Goal: Transaction & Acquisition: Subscribe to service/newsletter

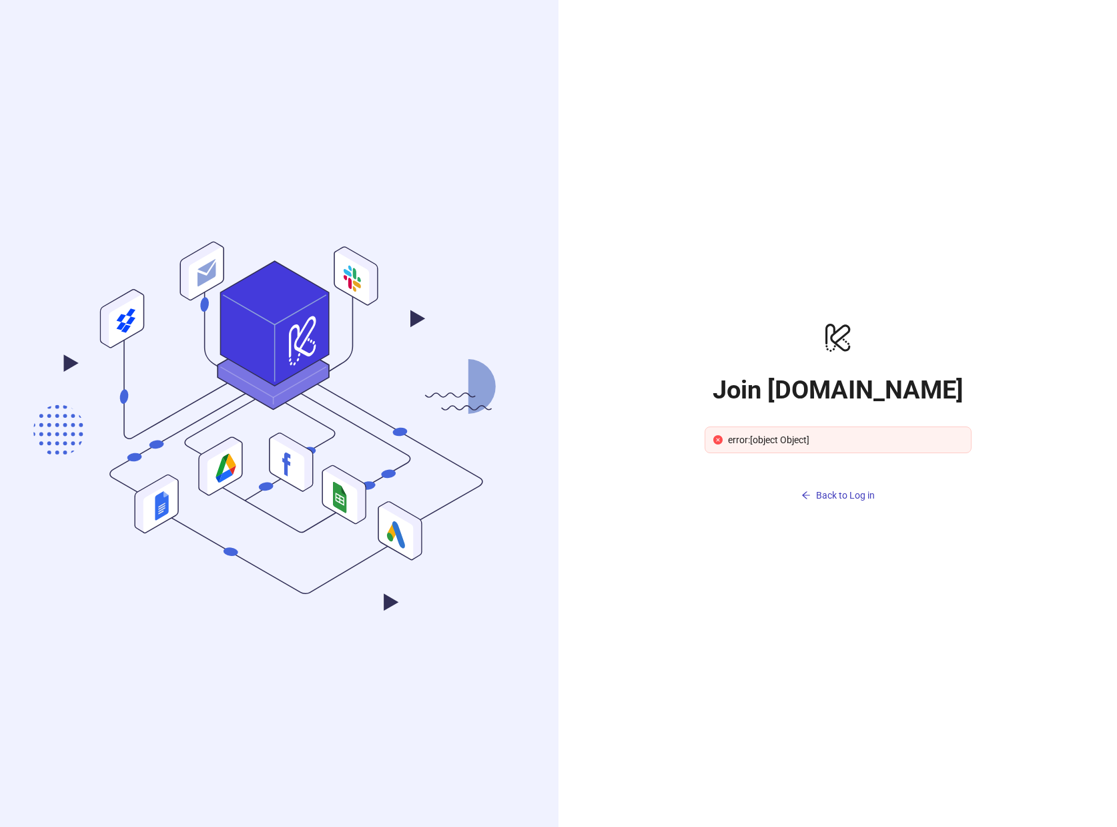
click at [803, 440] on div "error:[object Object]" at bounding box center [845, 439] width 235 height 15
click at [825, 488] on button "Back to Log in" at bounding box center [838, 495] width 267 height 21
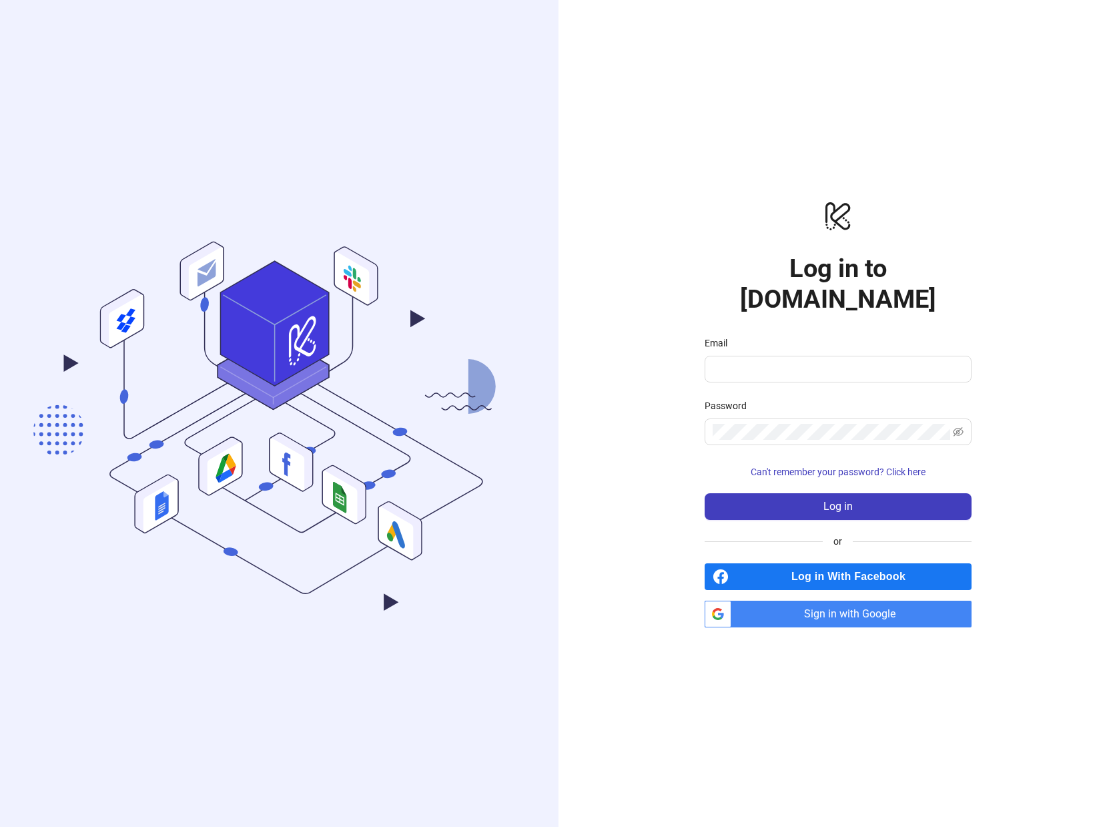
click at [874, 600] on span "Sign in with Google" at bounding box center [854, 613] width 235 height 27
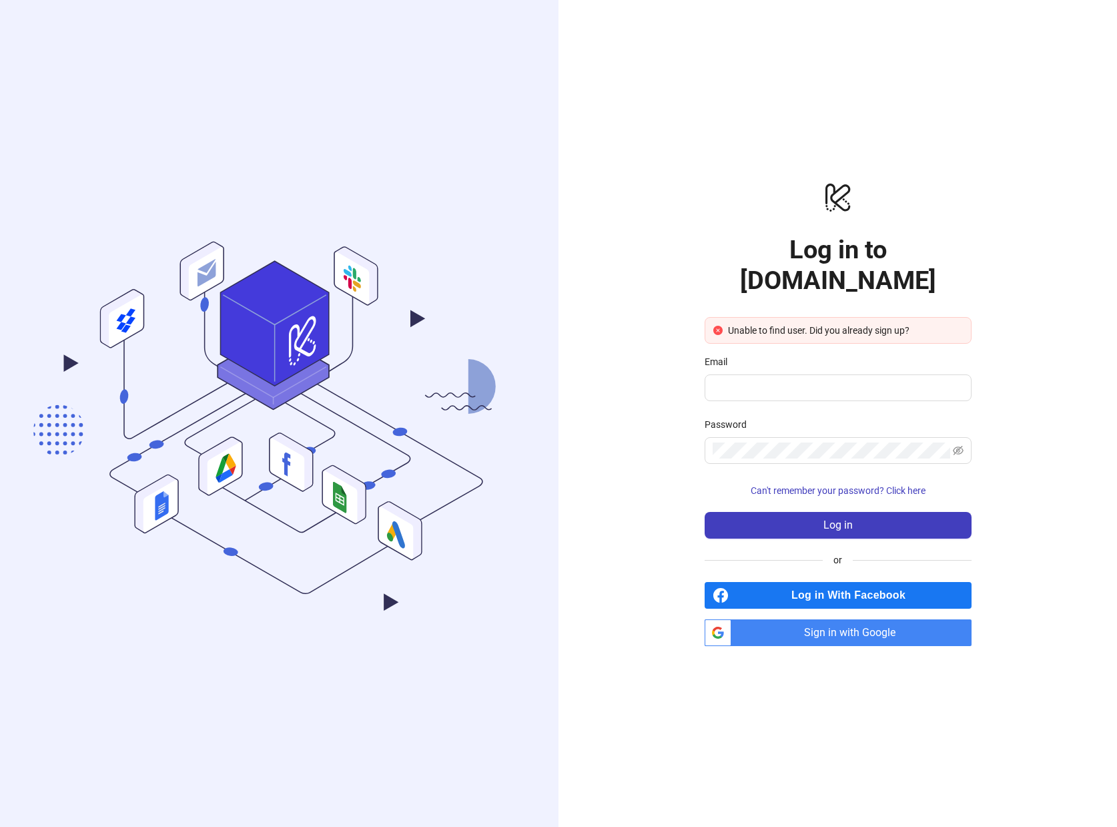
click at [598, 246] on div "logo/logo-mobile Log in to Kitchn.io Unable to find user. Did you already sign …" at bounding box center [837, 413] width 558 height 827
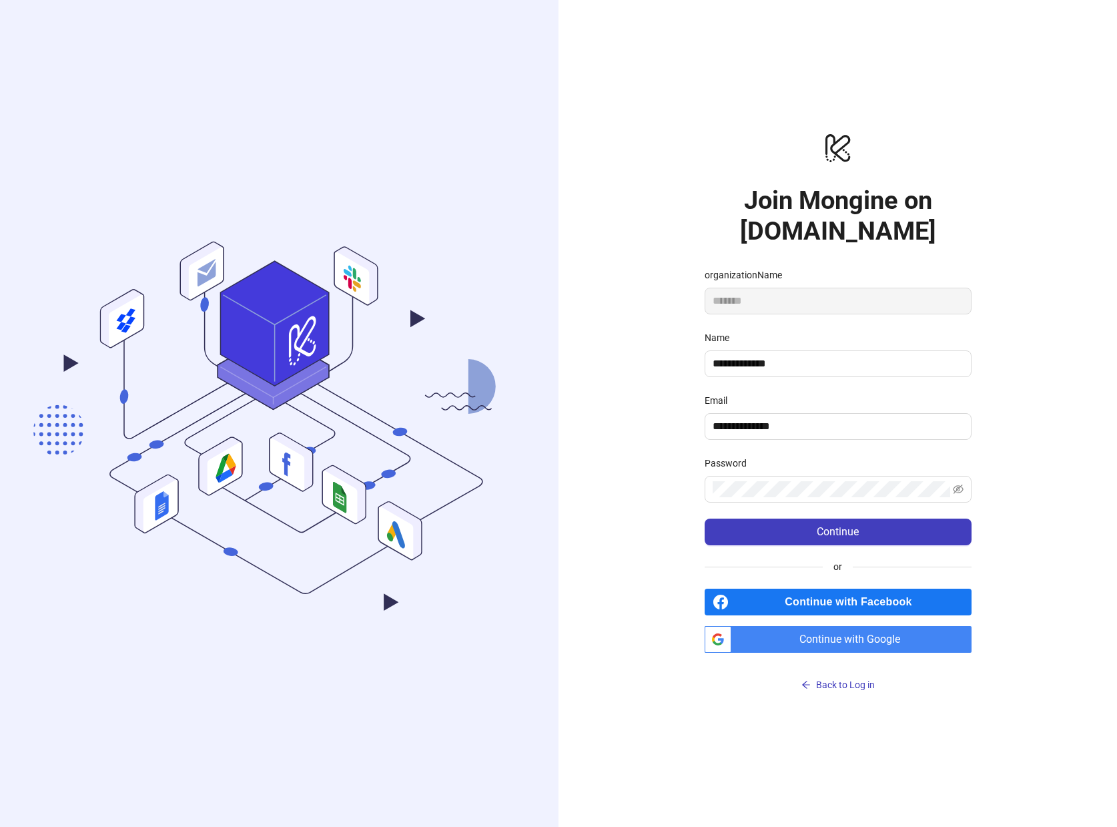
drag, startPoint x: 658, startPoint y: 426, endPoint x: 680, endPoint y: 457, distance: 37.9
click at [659, 428] on div "**********" at bounding box center [837, 413] width 558 height 827
click at [772, 526] on button "Continue" at bounding box center [838, 531] width 267 height 27
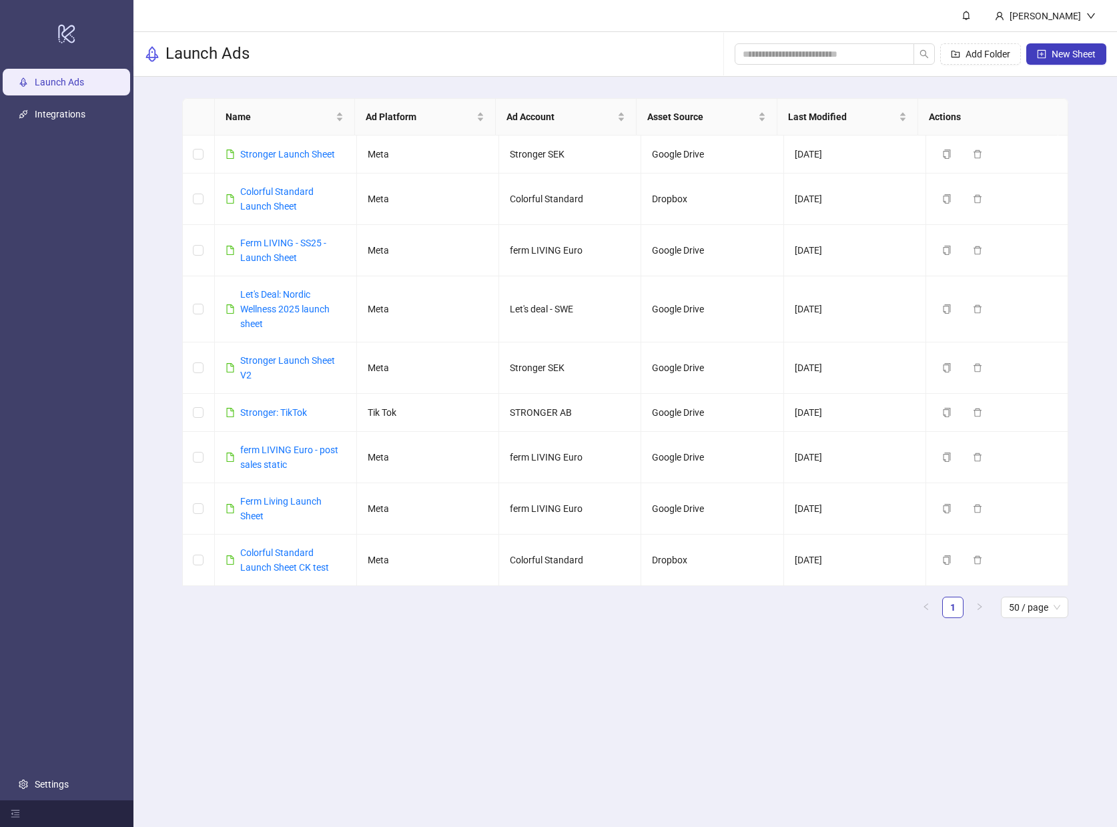
click at [434, 619] on div "Name Ad Platform Ad Account Asset Source Last Modified Actions Stronger Launch …" at bounding box center [625, 363] width 887 height 530
